Goal: Task Accomplishment & Management: Complete application form

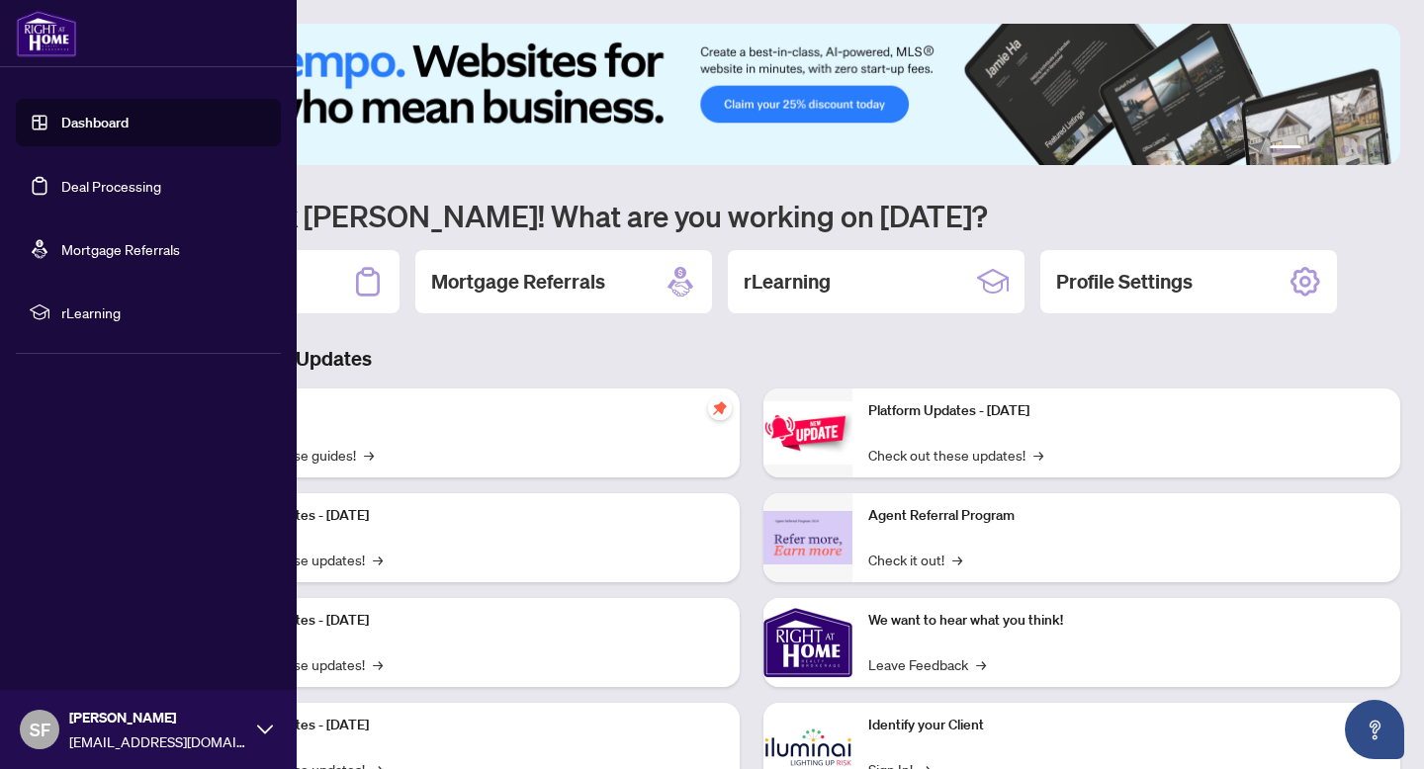
click at [61, 179] on link "Deal Processing" at bounding box center [111, 186] width 100 height 18
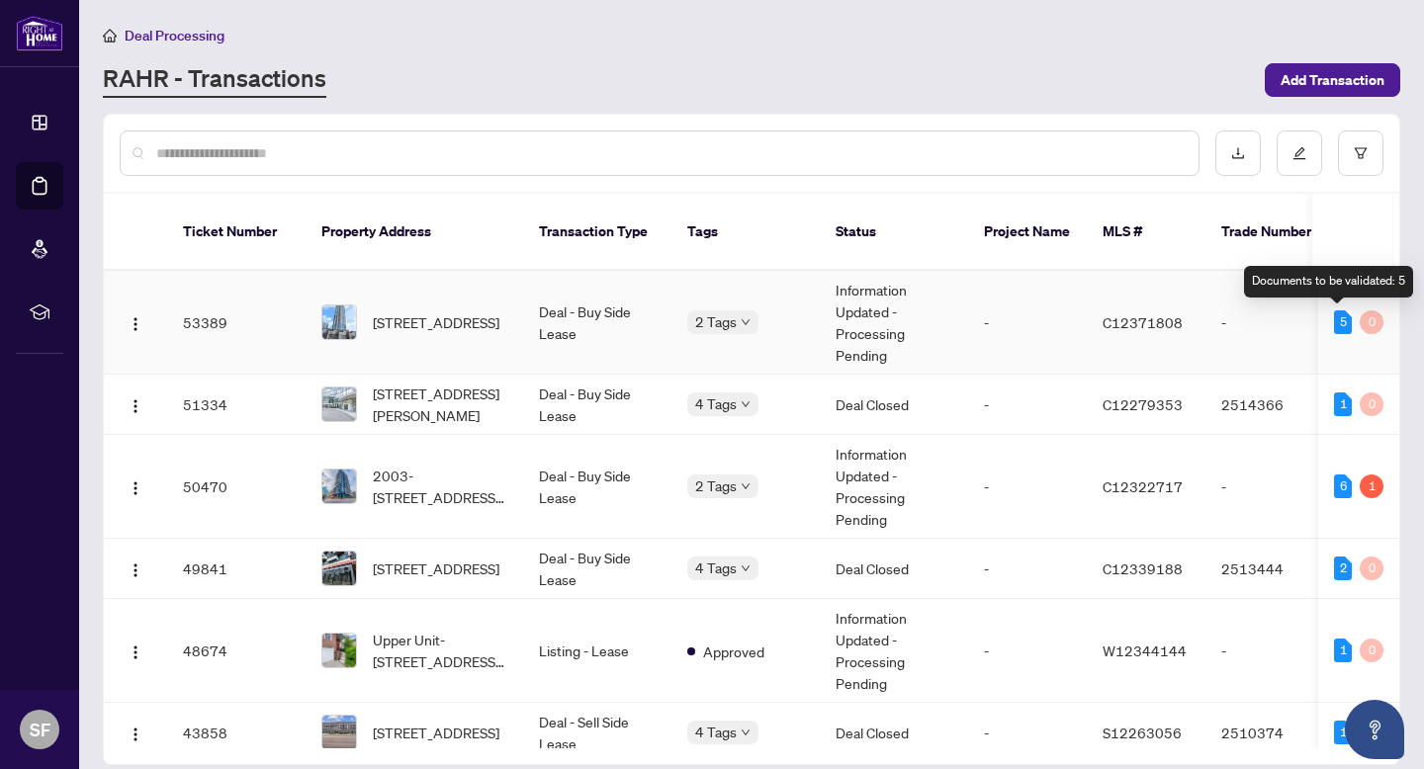
click at [1340, 322] on div "5" at bounding box center [1343, 323] width 18 height 24
click at [470, 331] on span "[STREET_ADDRESS]" at bounding box center [436, 322] width 127 height 22
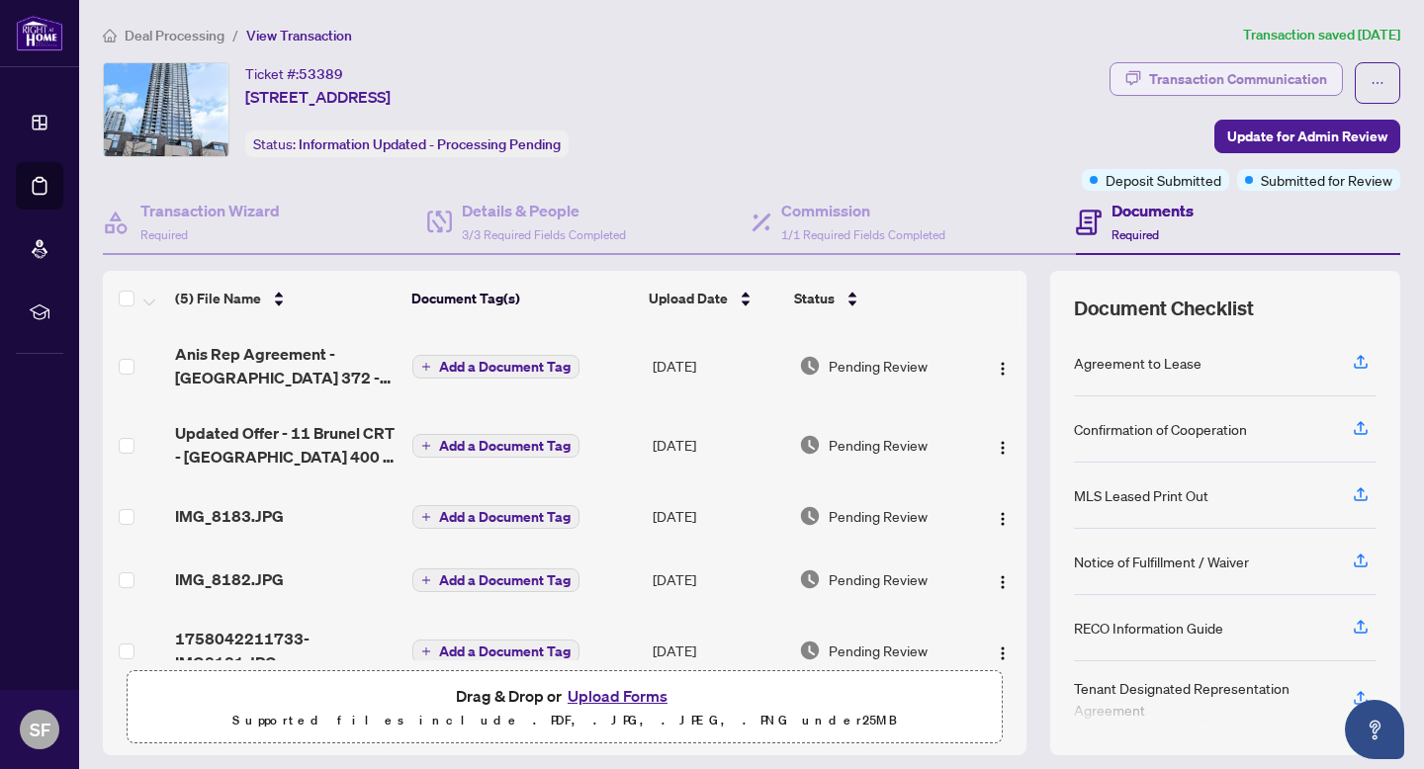
click at [1236, 85] on div "Transaction Communication" at bounding box center [1238, 79] width 178 height 32
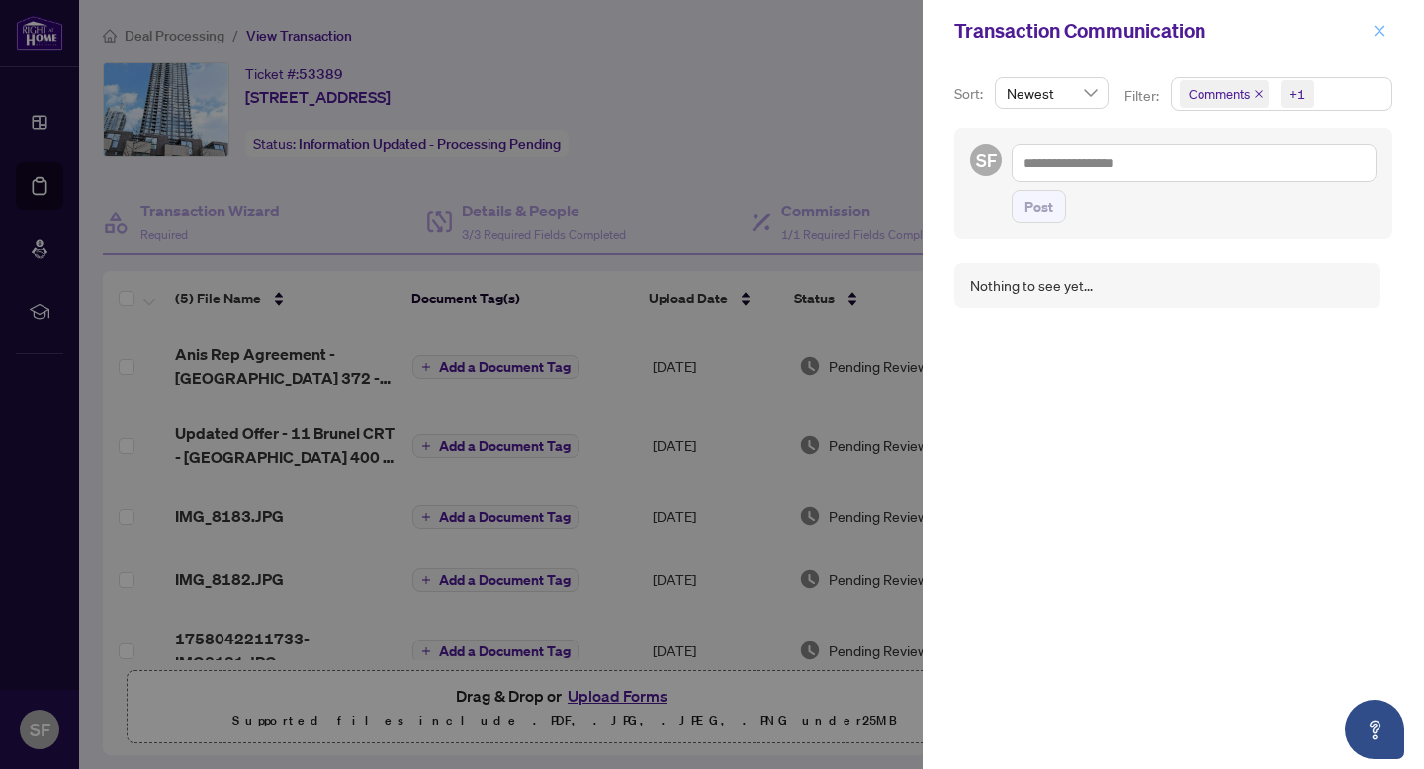
click at [1388, 35] on button "button" at bounding box center [1380, 31] width 26 height 24
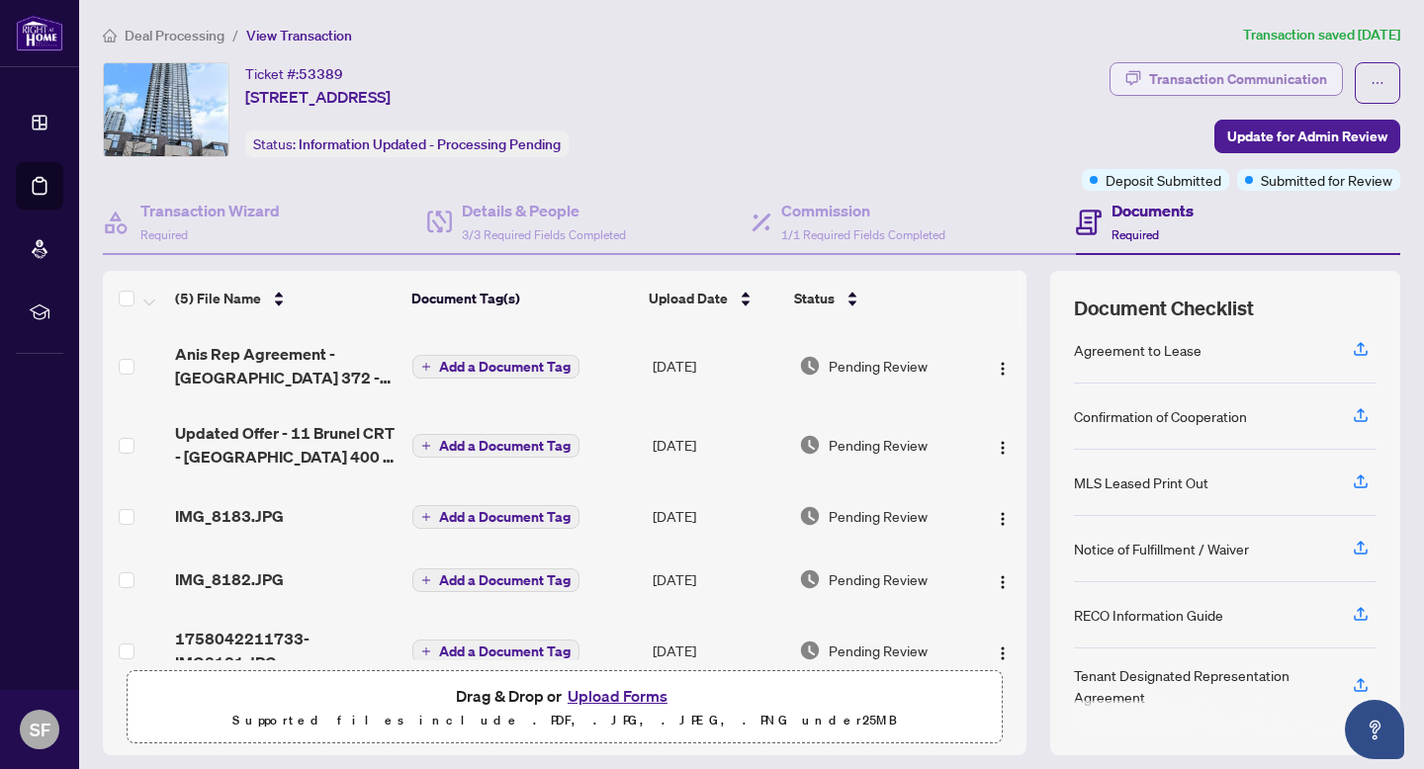
click at [1202, 86] on div "Transaction Communication" at bounding box center [1238, 79] width 178 height 32
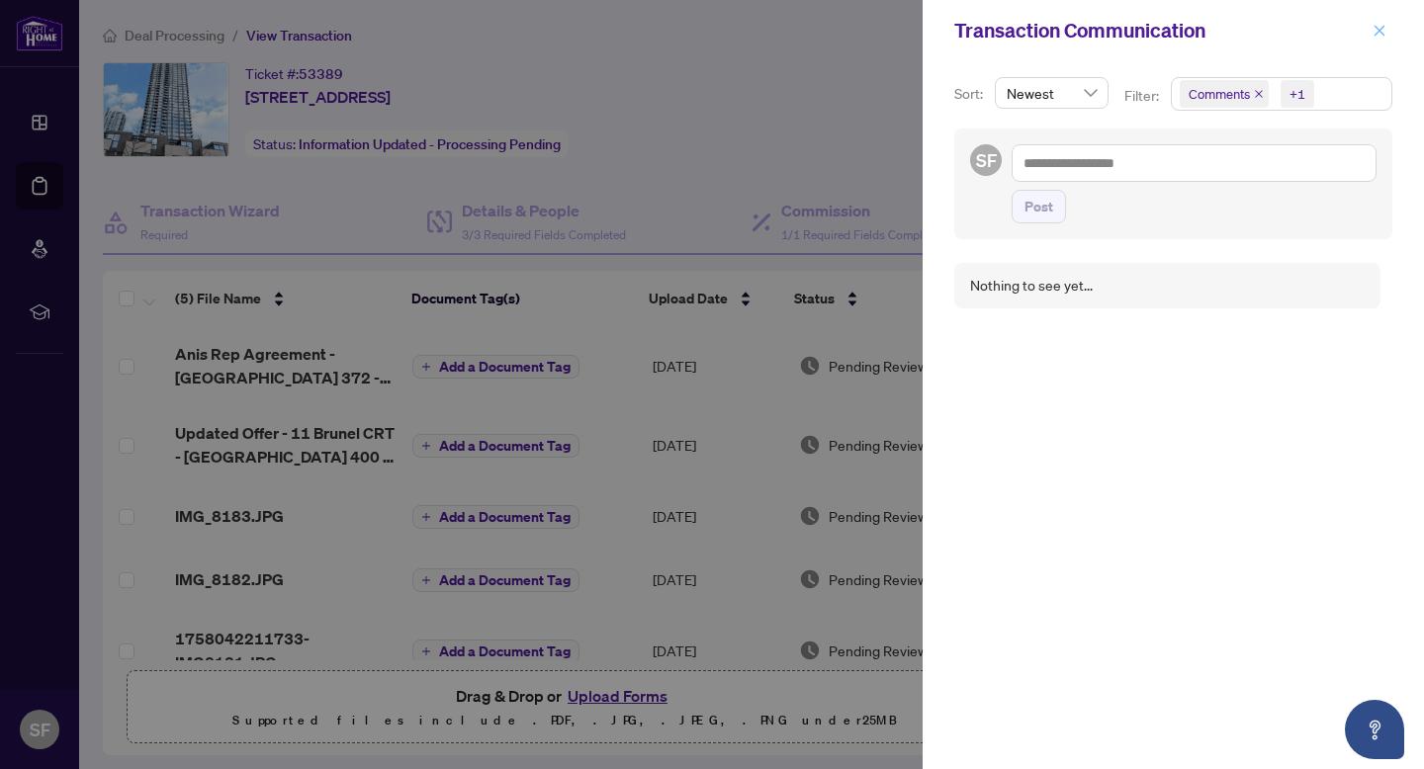
click at [1376, 39] on span "button" at bounding box center [1380, 31] width 14 height 32
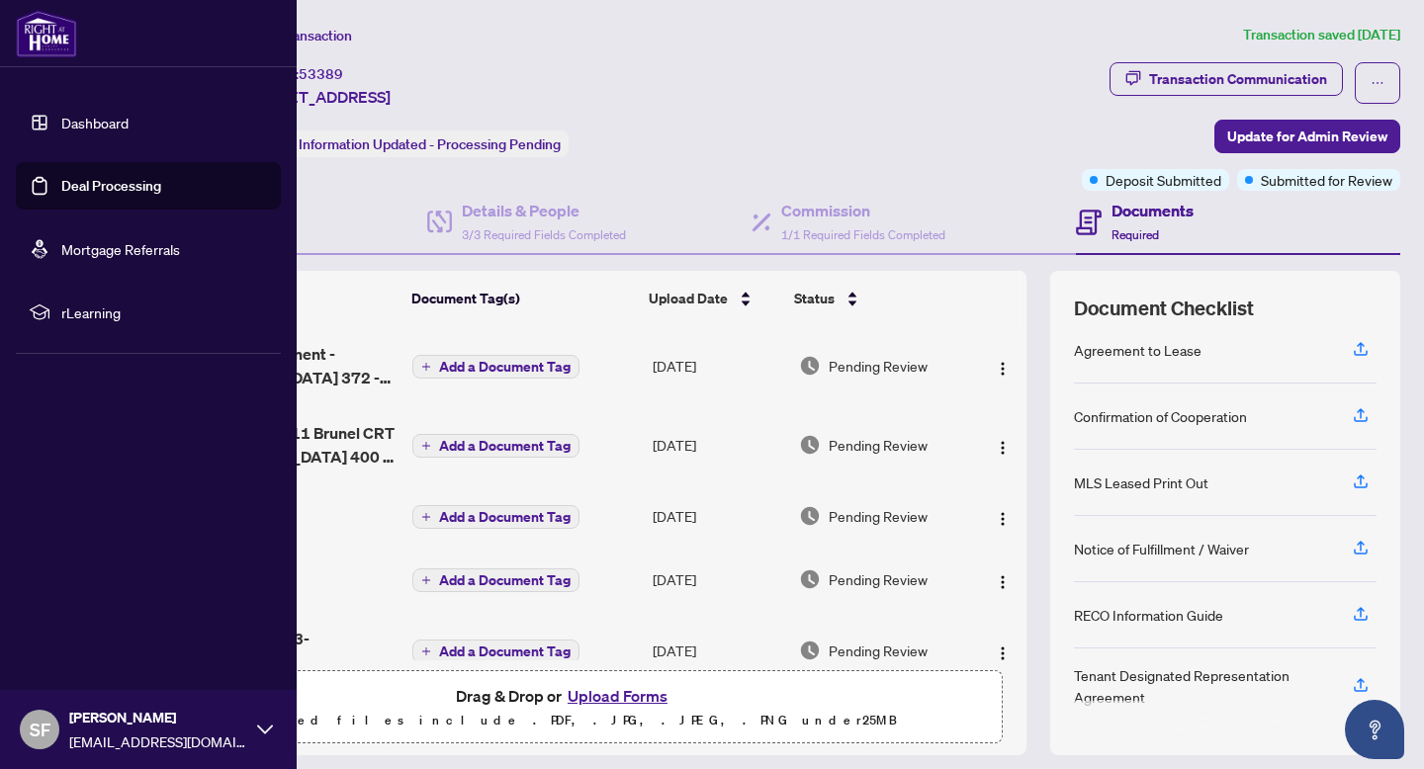
click at [61, 192] on link "Deal Processing" at bounding box center [111, 186] width 100 height 18
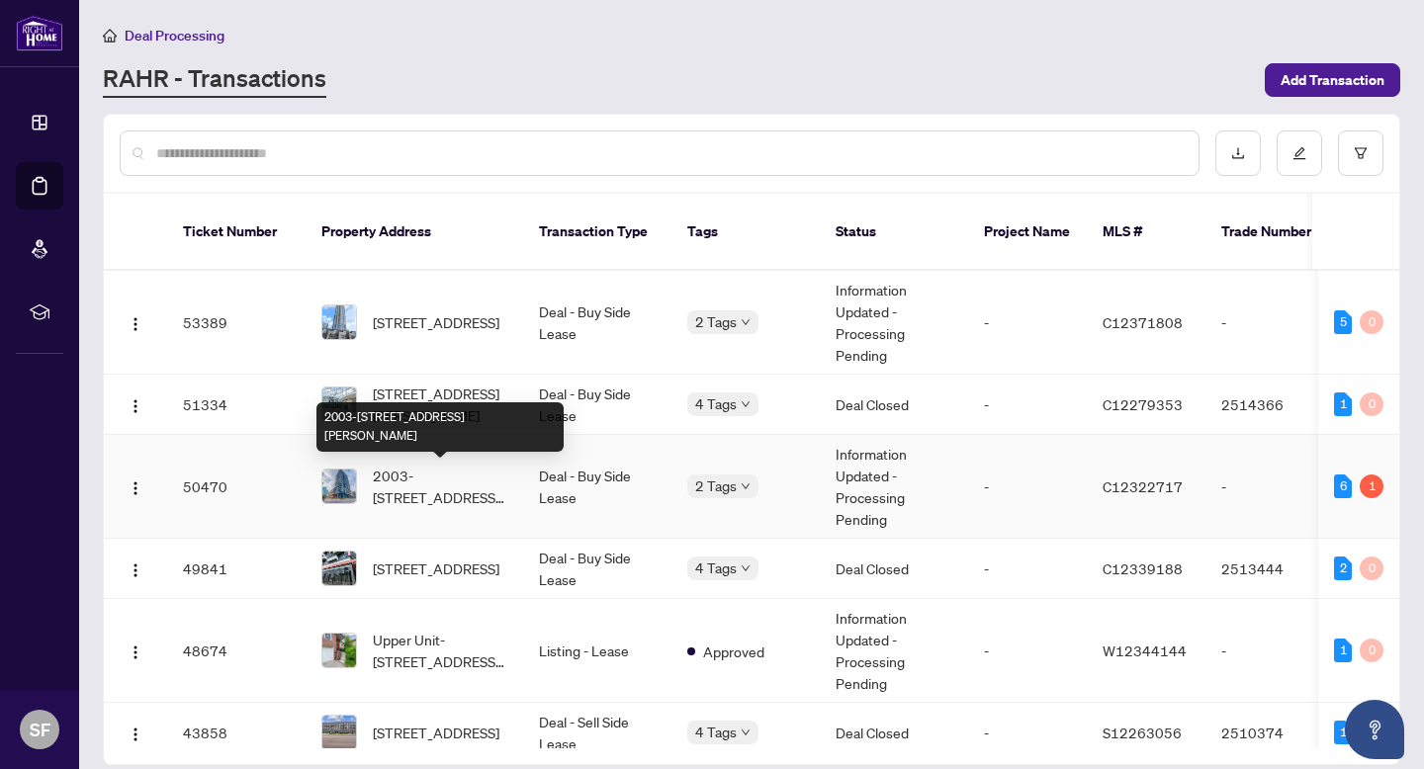
click at [410, 499] on span "2003-[STREET_ADDRESS][PERSON_NAME]" at bounding box center [440, 487] width 134 height 44
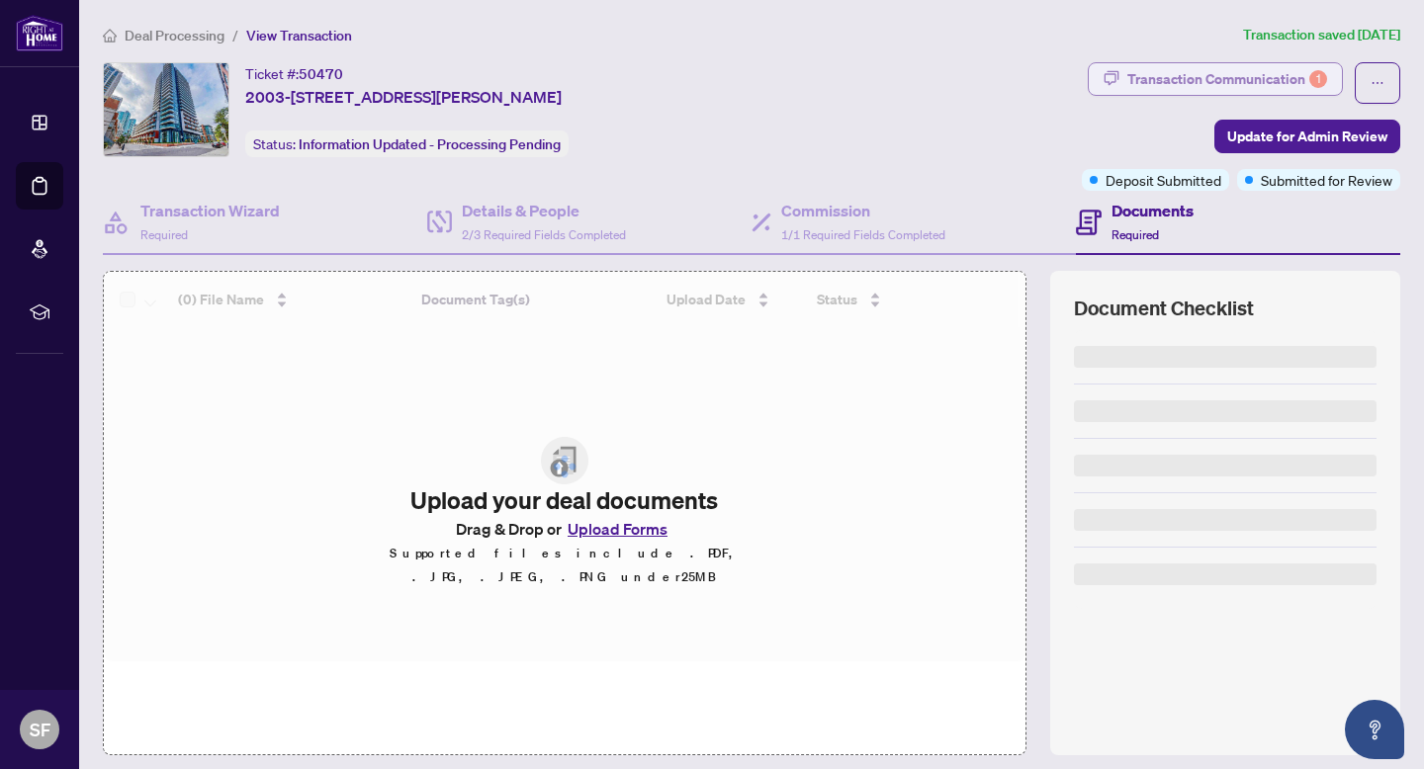
click at [1260, 91] on div "Transaction Communication 1" at bounding box center [1227, 79] width 200 height 32
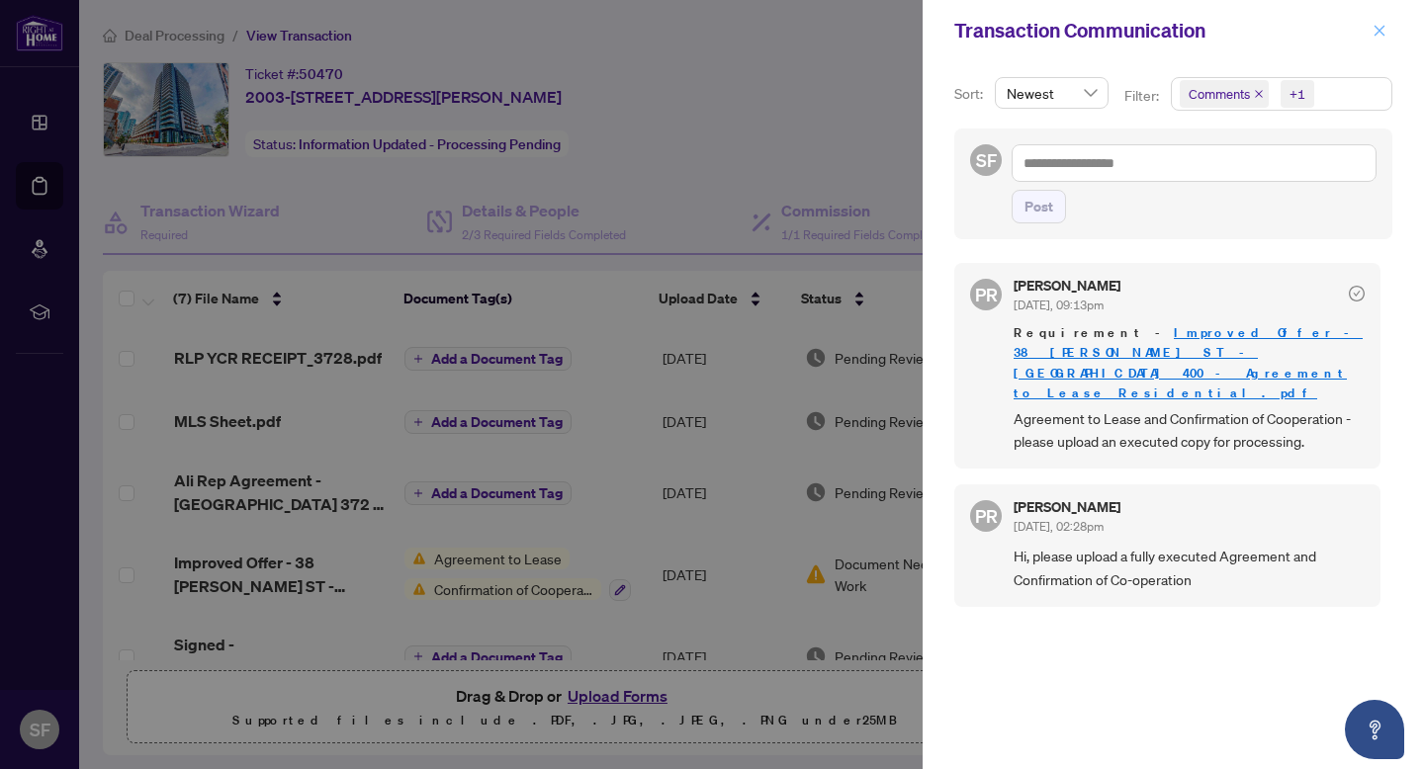
click at [1380, 37] on span "button" at bounding box center [1380, 31] width 14 height 32
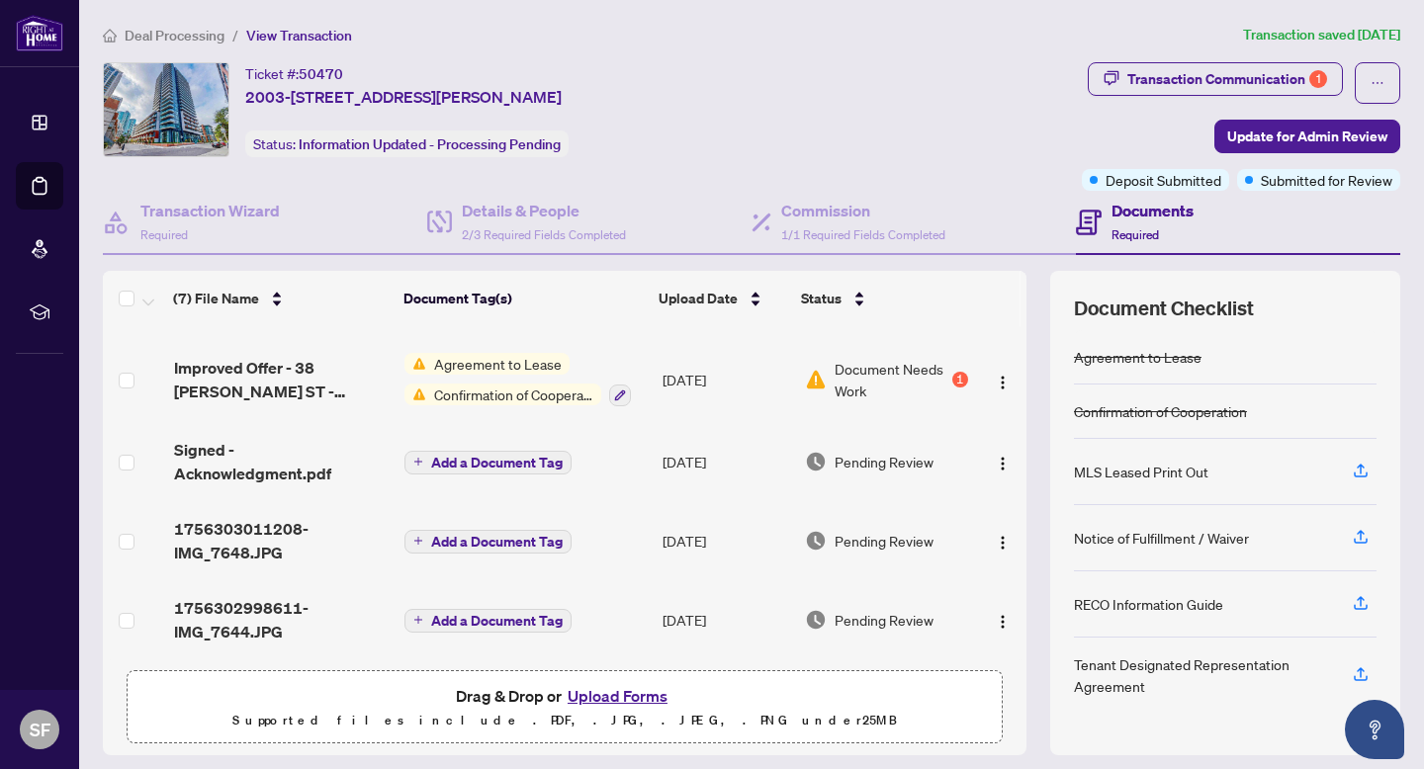
scroll to position [26, 0]
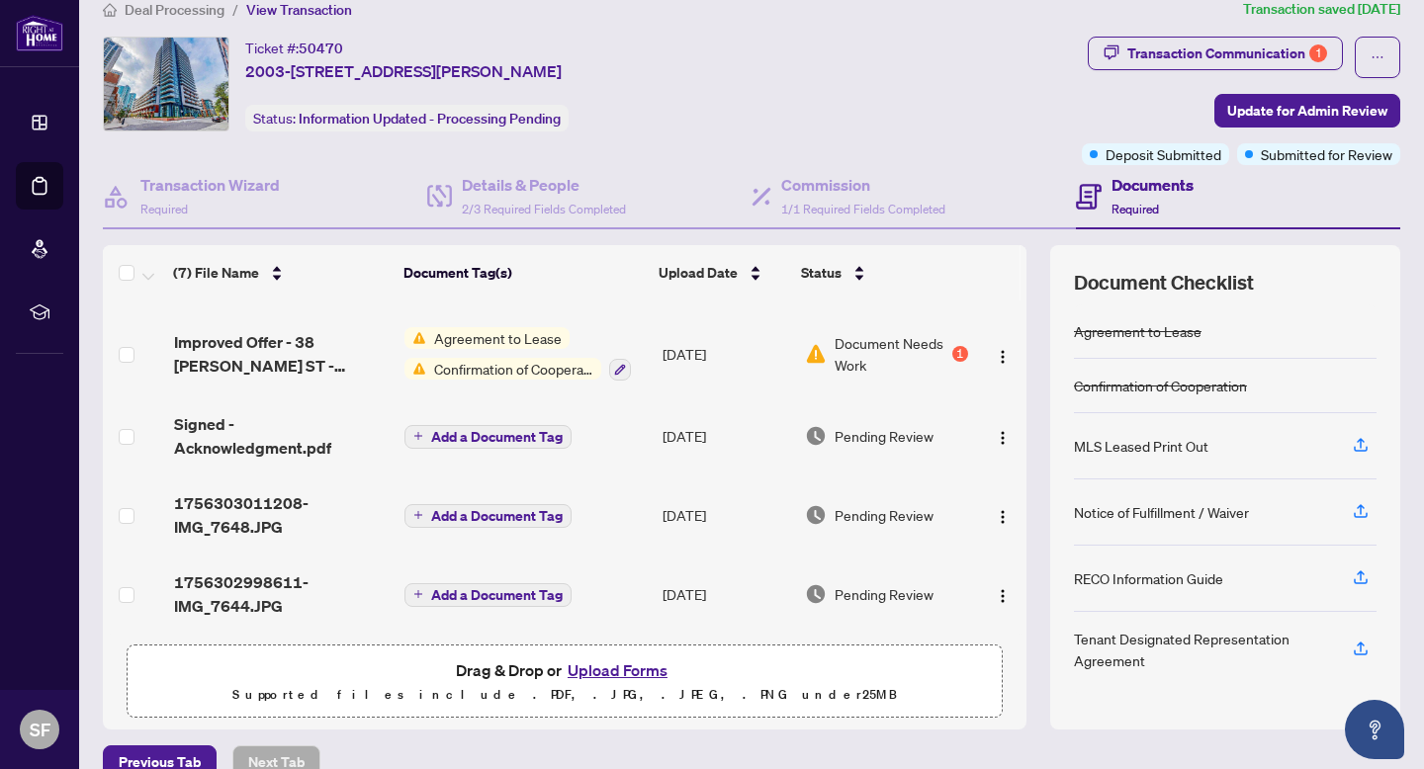
click at [603, 670] on button "Upload Forms" at bounding box center [618, 671] width 112 height 26
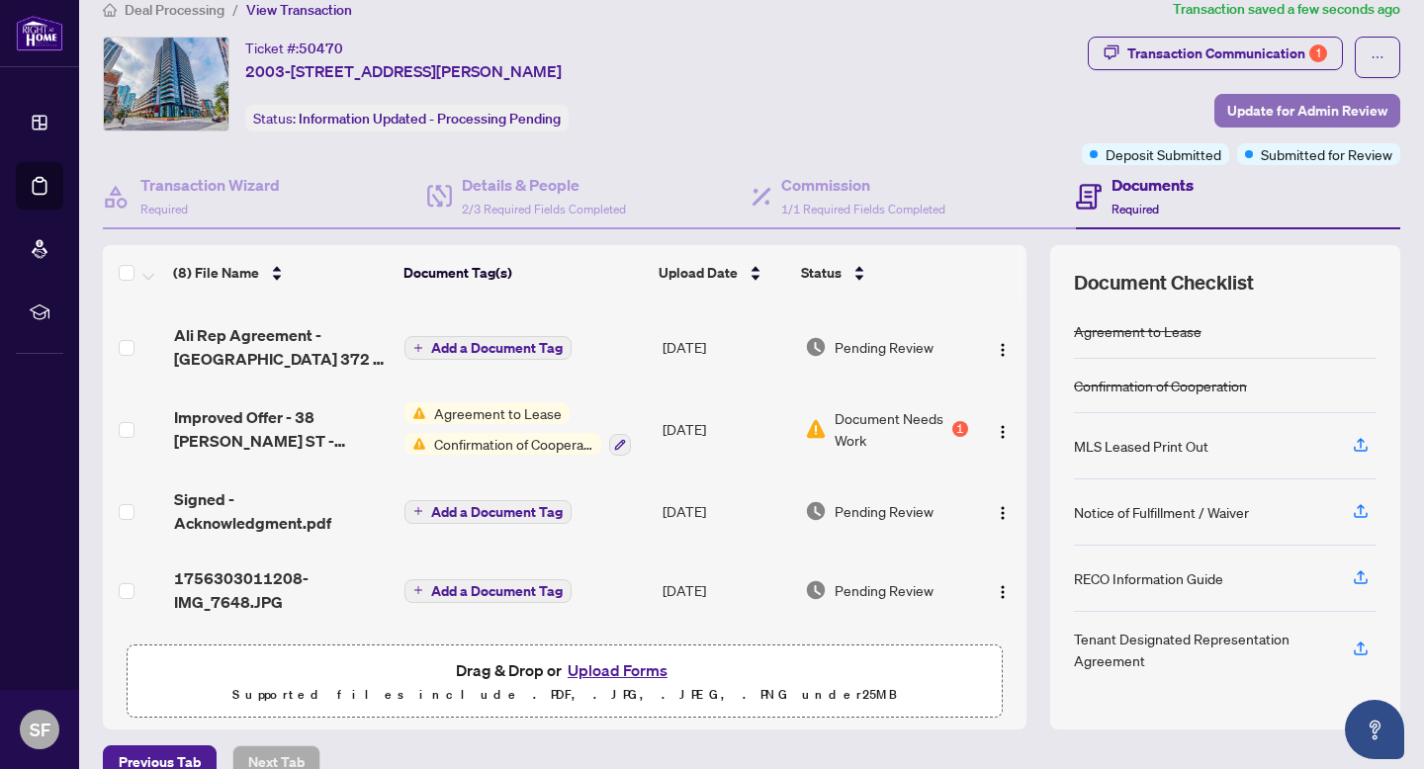
click at [1361, 109] on span "Update for Admin Review" at bounding box center [1307, 111] width 160 height 32
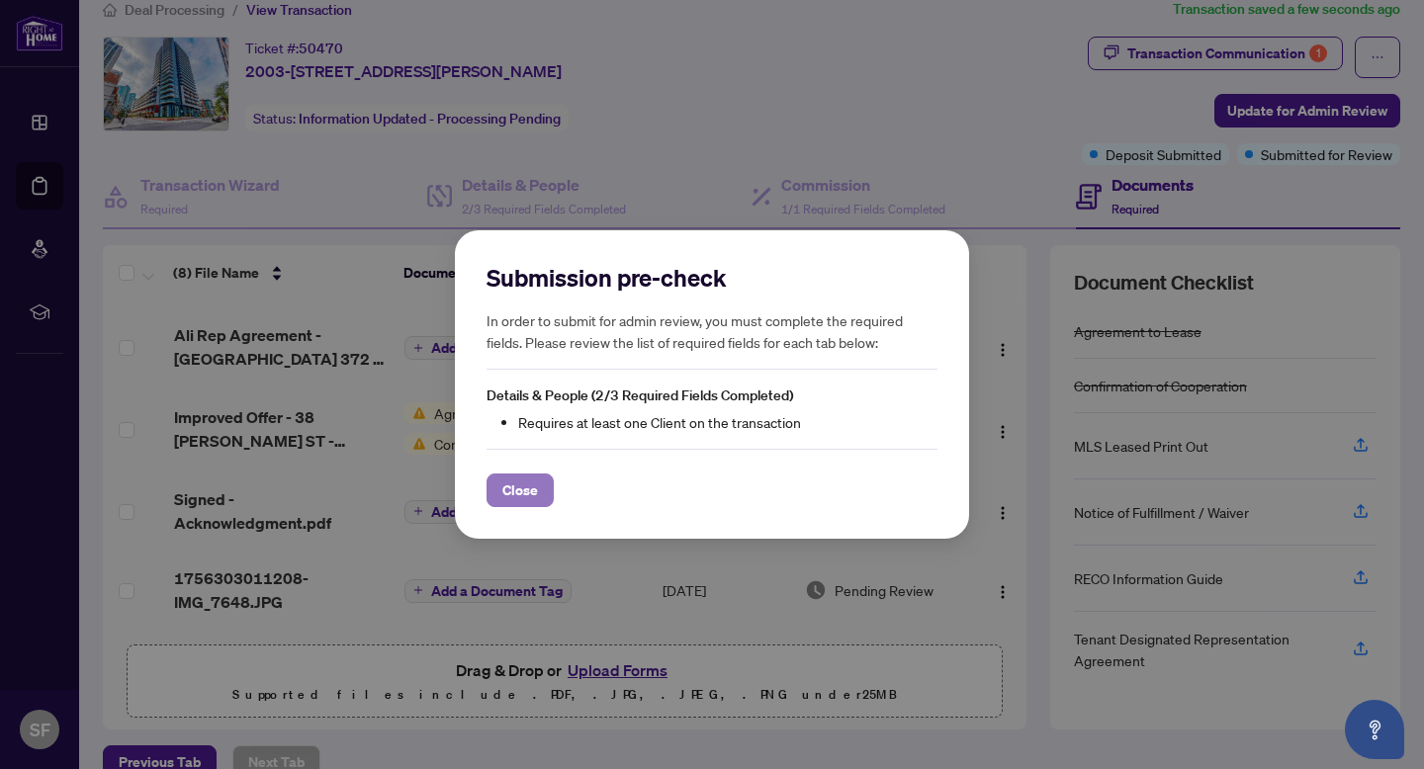
click at [518, 490] on span "Close" at bounding box center [520, 491] width 36 height 32
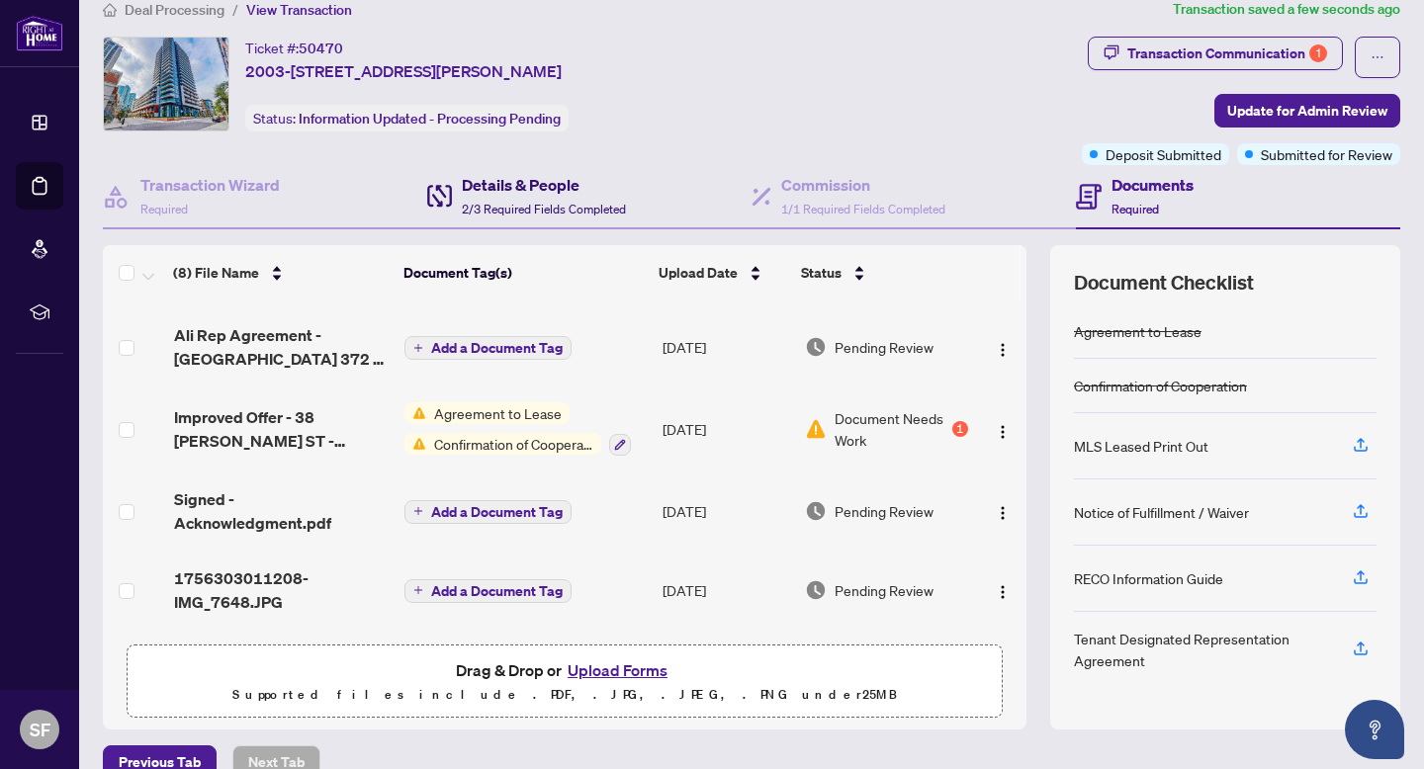
click at [585, 187] on h4 "Details & People" at bounding box center [544, 185] width 164 height 24
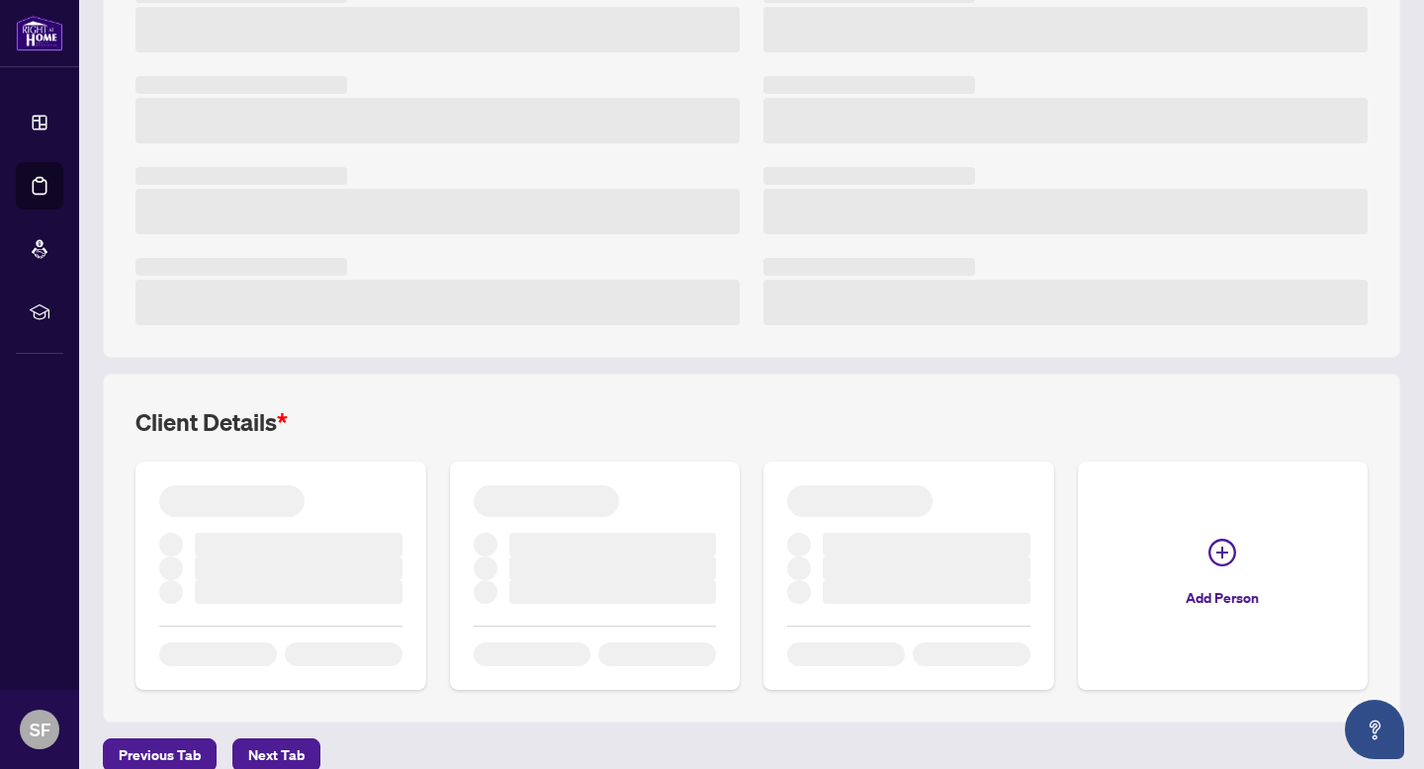
scroll to position [399, 0]
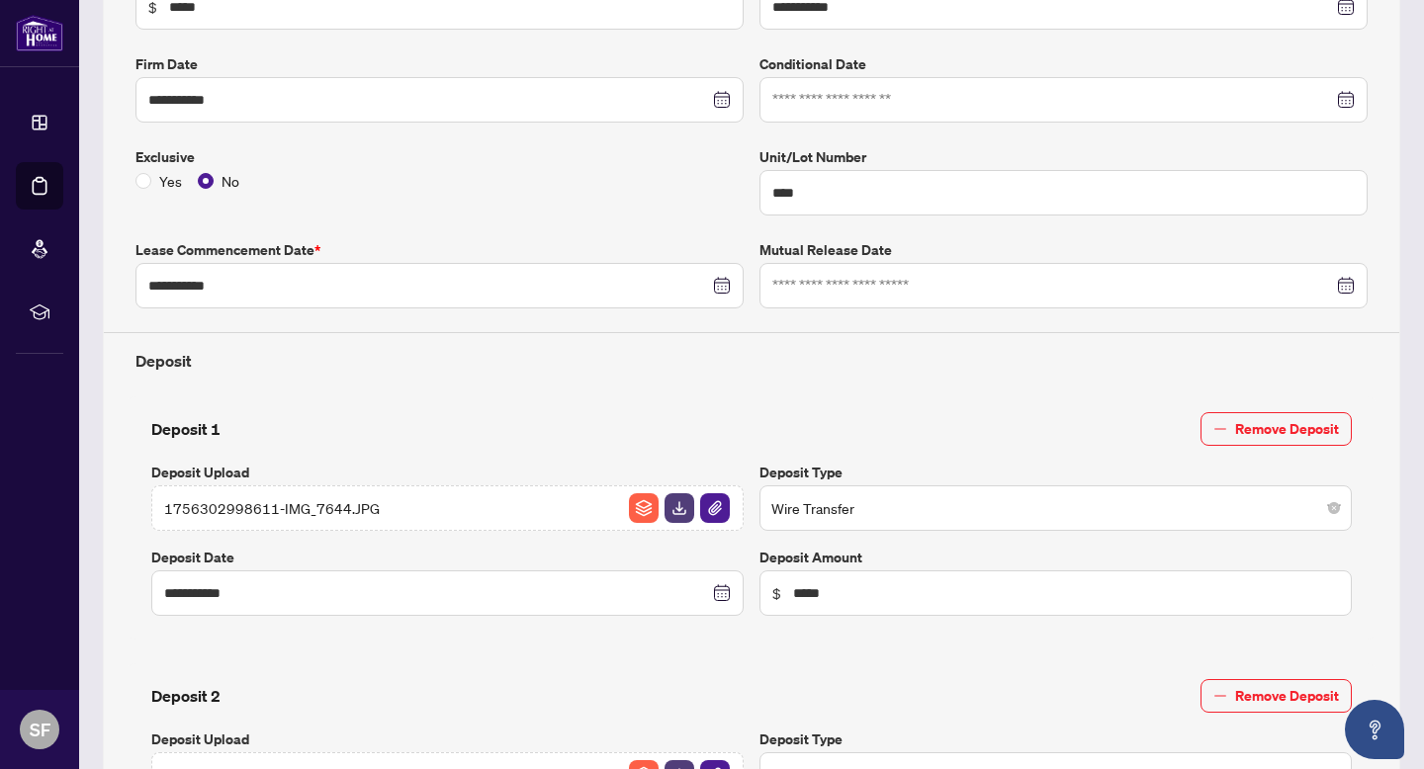
type input "**********"
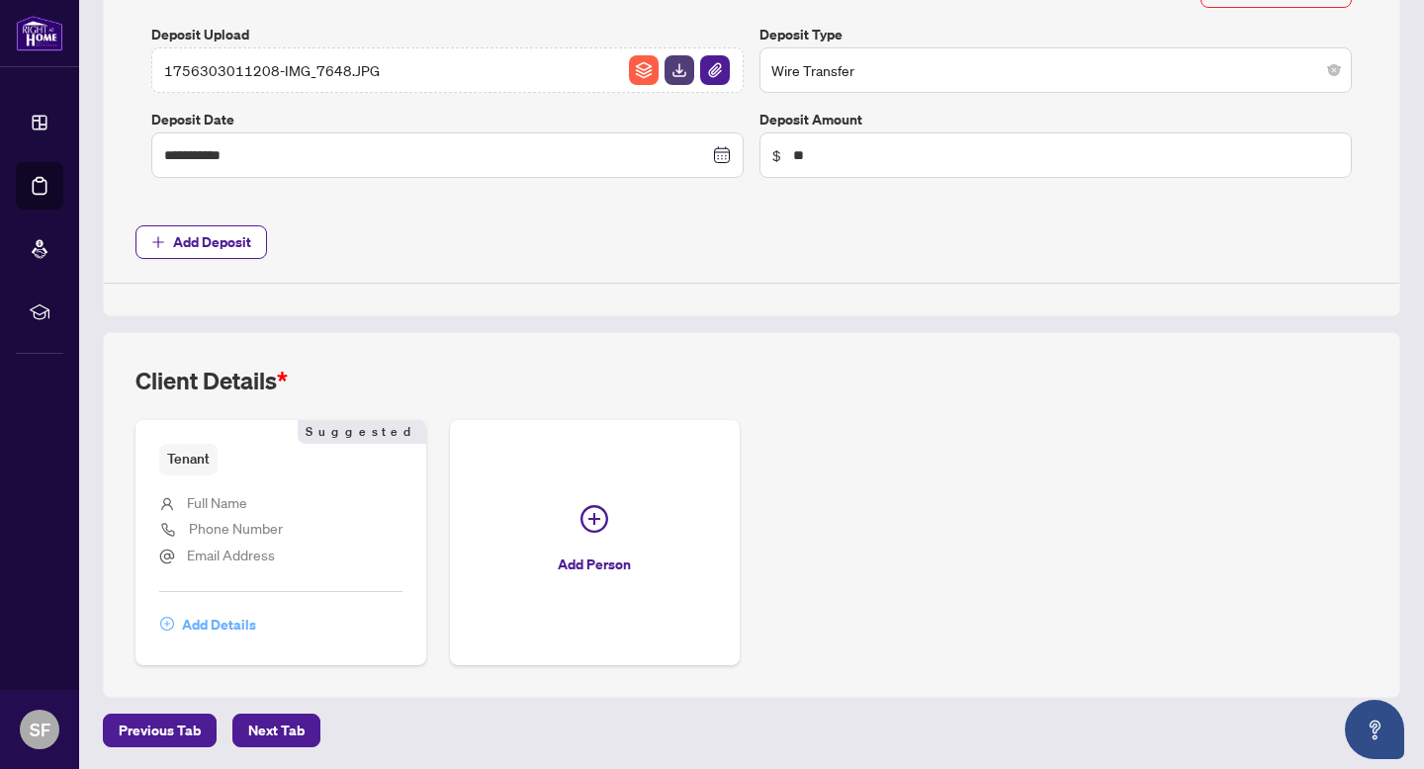
click at [214, 624] on span "Add Details" at bounding box center [219, 625] width 74 height 32
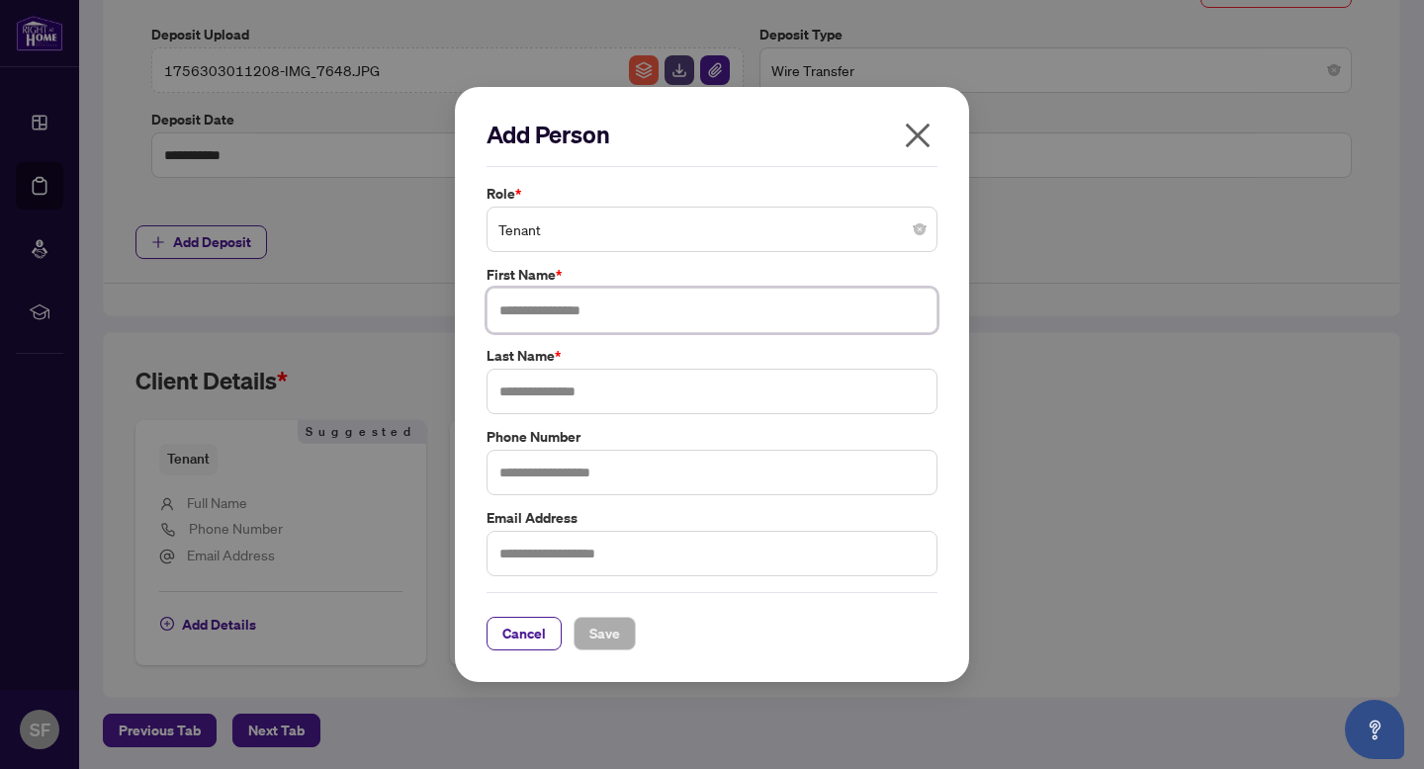
click at [619, 329] on input "text" at bounding box center [712, 310] width 451 height 45
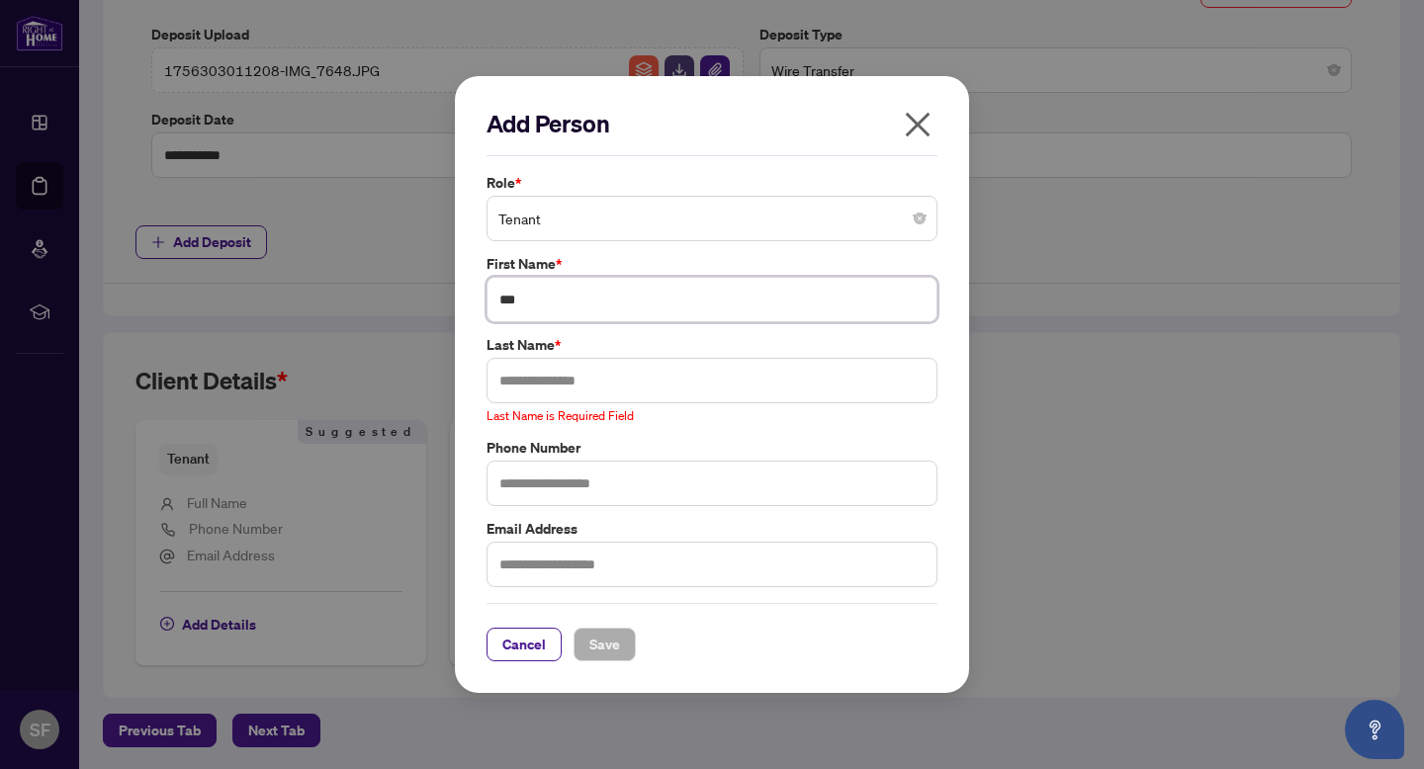
drag, startPoint x: 567, startPoint y: 298, endPoint x: 428, endPoint y: 298, distance: 138.4
click at [428, 298] on div "Add Person Role * Tenant First Name * *** Last Name * Last Name is Required Fie…" at bounding box center [712, 384] width 1424 height 769
click at [577, 303] on input "*****" at bounding box center [712, 299] width 451 height 45
type input "*********"
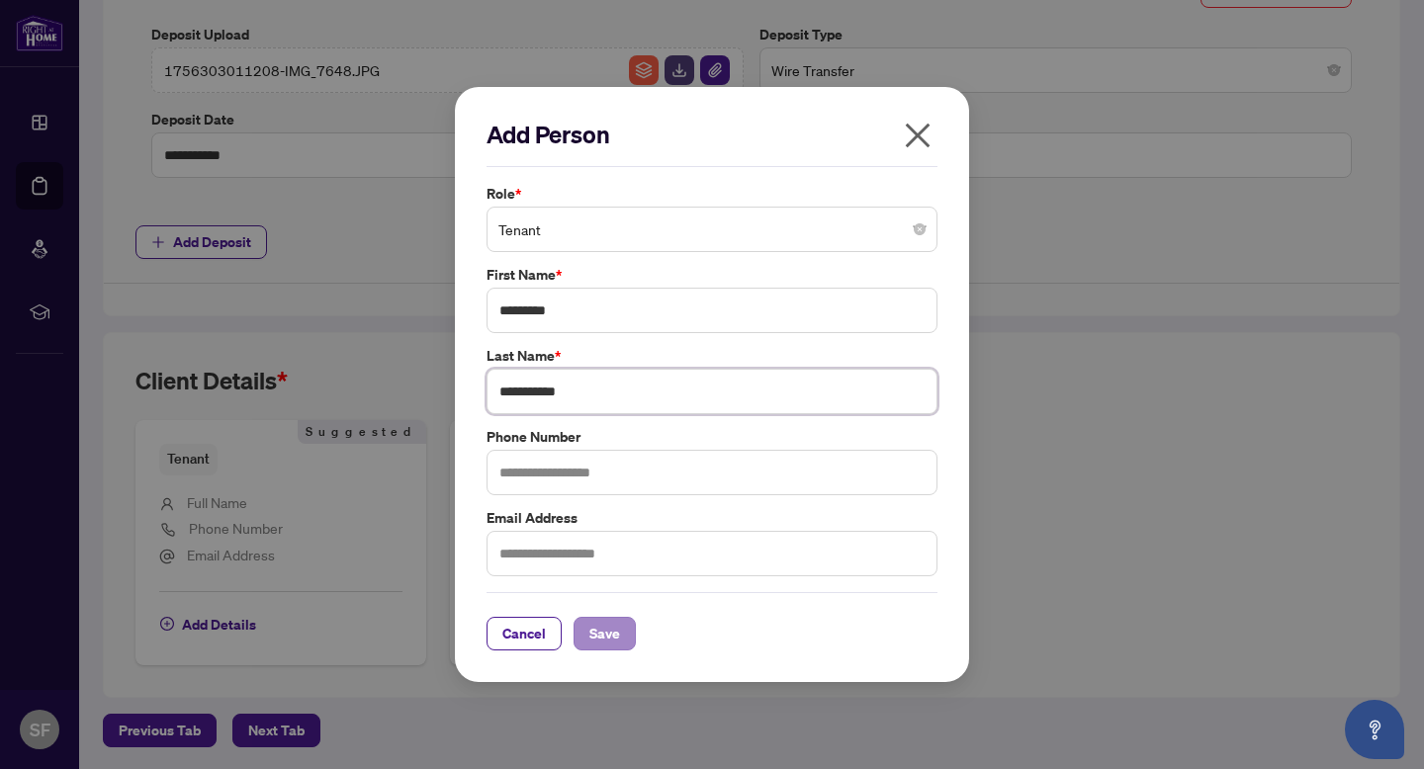
type input "**********"
click at [593, 637] on span "Save" at bounding box center [604, 634] width 31 height 32
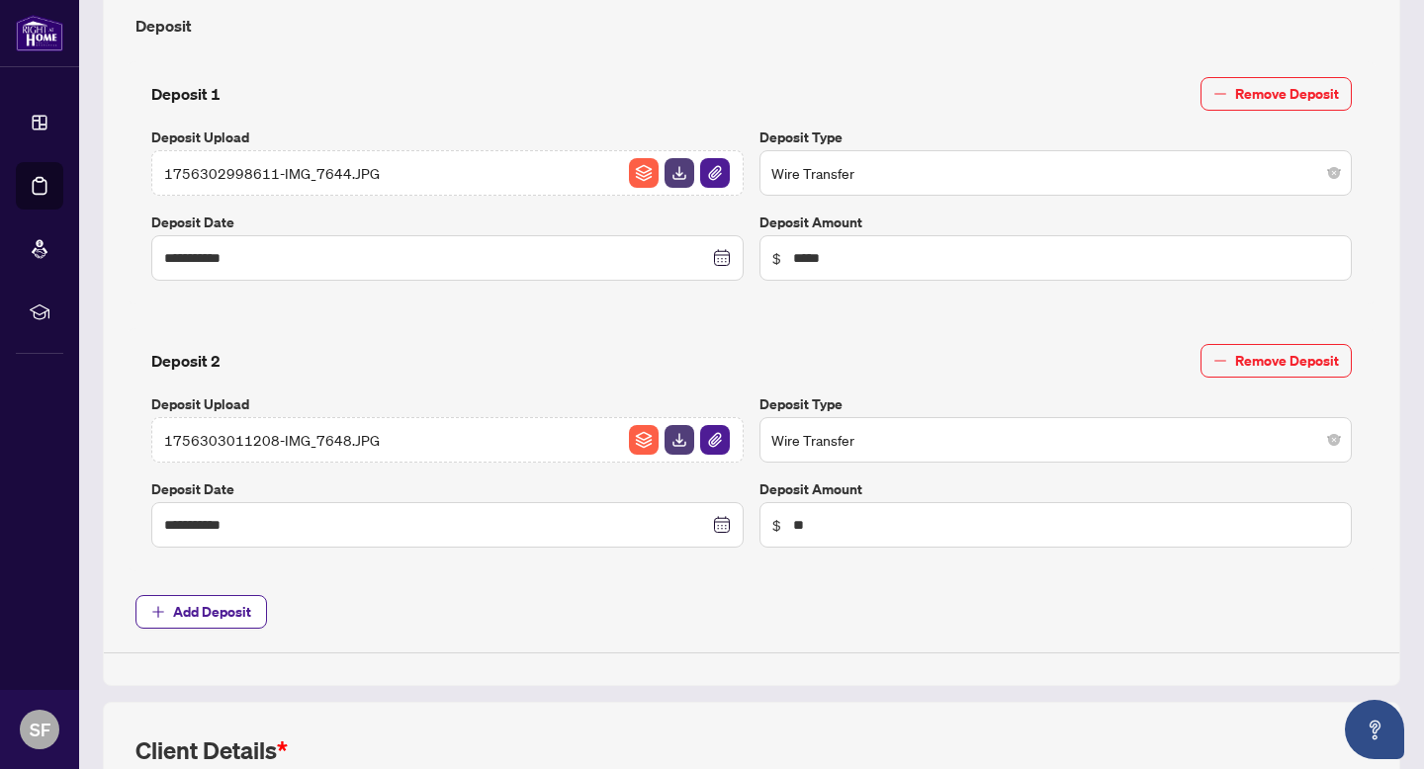
scroll to position [0, 0]
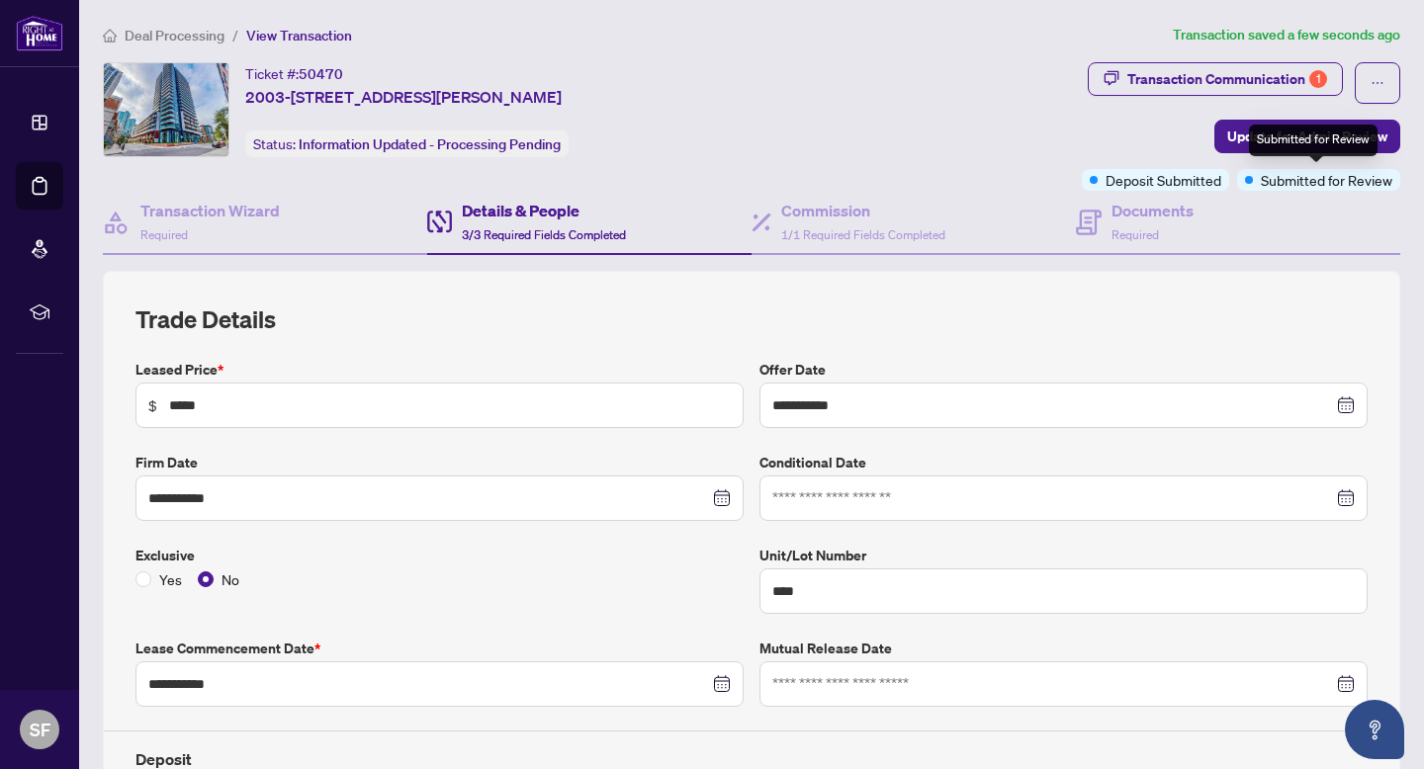
click at [1325, 135] on div "Submitted for Review" at bounding box center [1313, 141] width 129 height 32
click at [1238, 139] on button "Update for Admin Review" at bounding box center [1307, 137] width 186 height 34
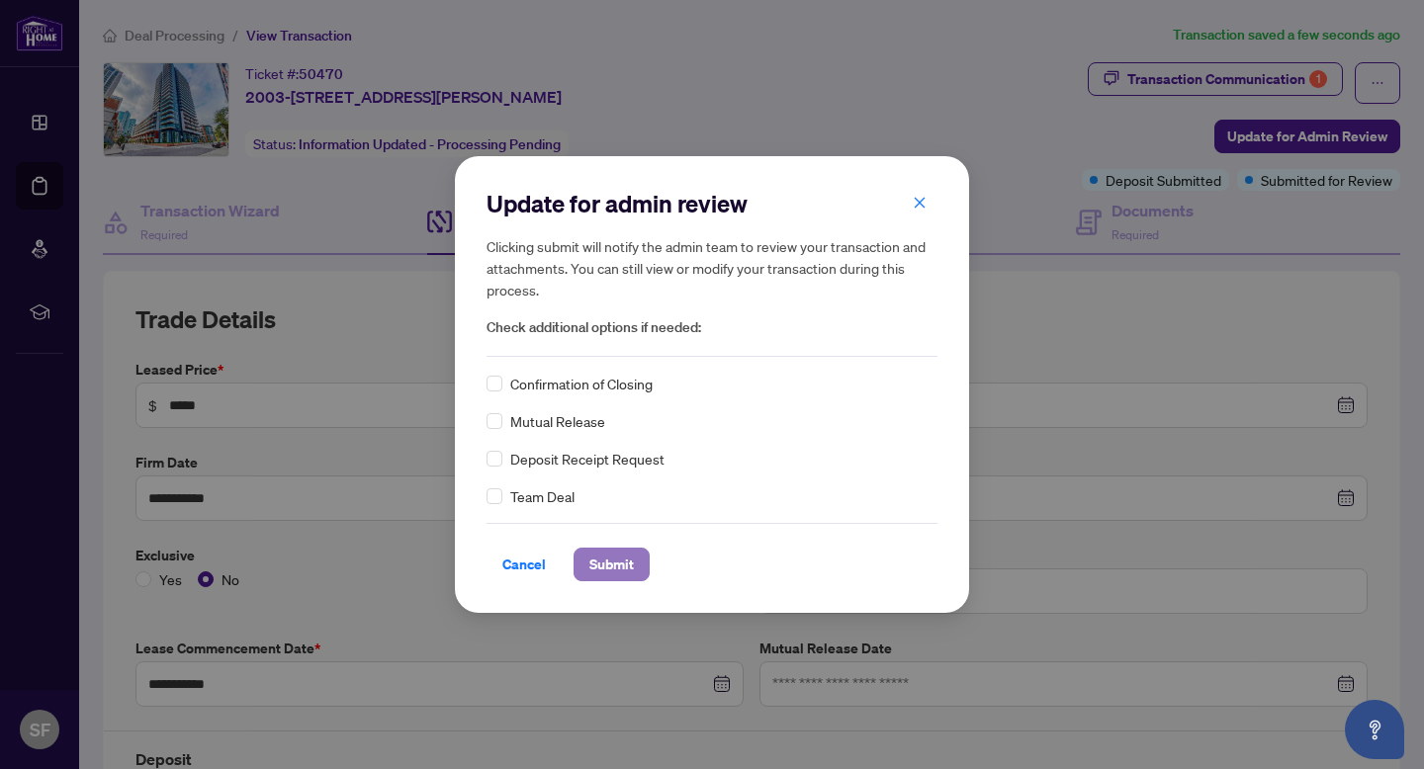
click at [591, 549] on span "Submit" at bounding box center [611, 565] width 44 height 32
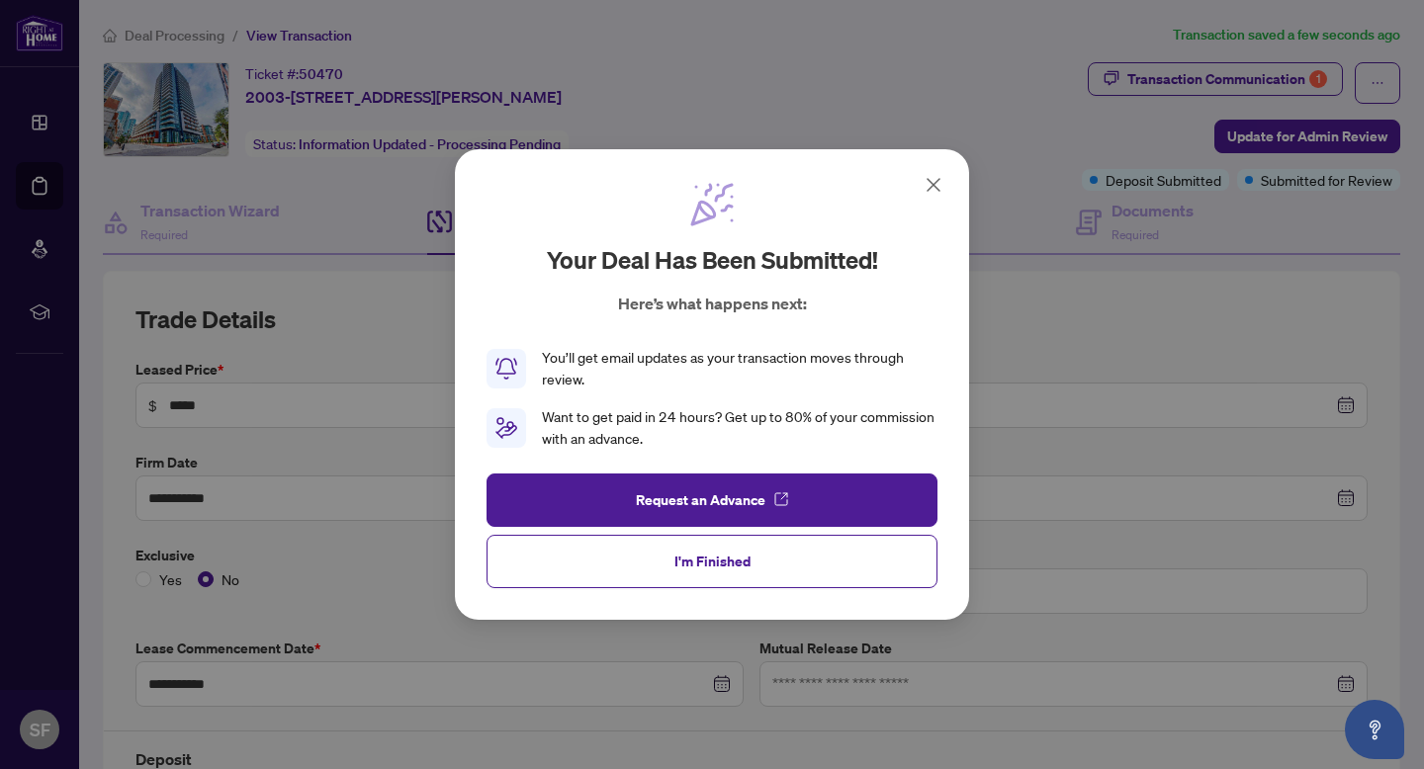
click at [935, 188] on icon at bounding box center [934, 185] width 12 height 12
